Goal: Transaction & Acquisition: Book appointment/travel/reservation

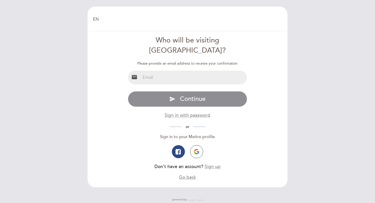
click at [204, 71] on input "email" at bounding box center [194, 78] width 107 height 14
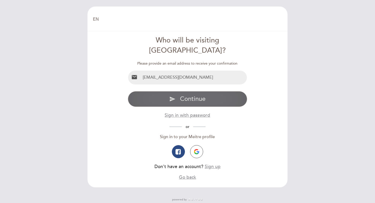
type input "[EMAIL_ADDRESS][DOMAIN_NAME]"
click at [186, 95] on span "Continue" at bounding box center [193, 99] width 26 height 8
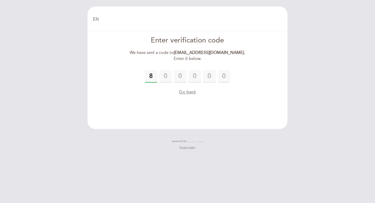
type input "8"
type input "0"
type input "3"
type input "8"
type input "1"
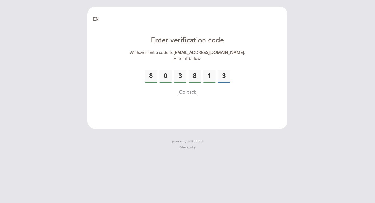
type input "3"
